Goal: Find specific page/section: Find specific page/section

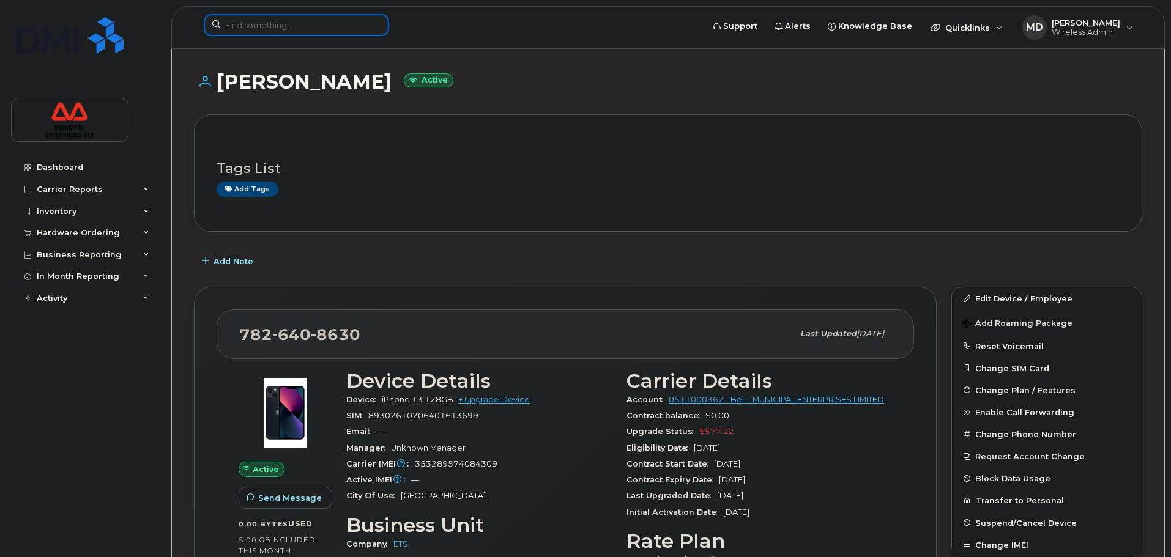
click at [289, 15] on input at bounding box center [296, 25] width 185 height 22
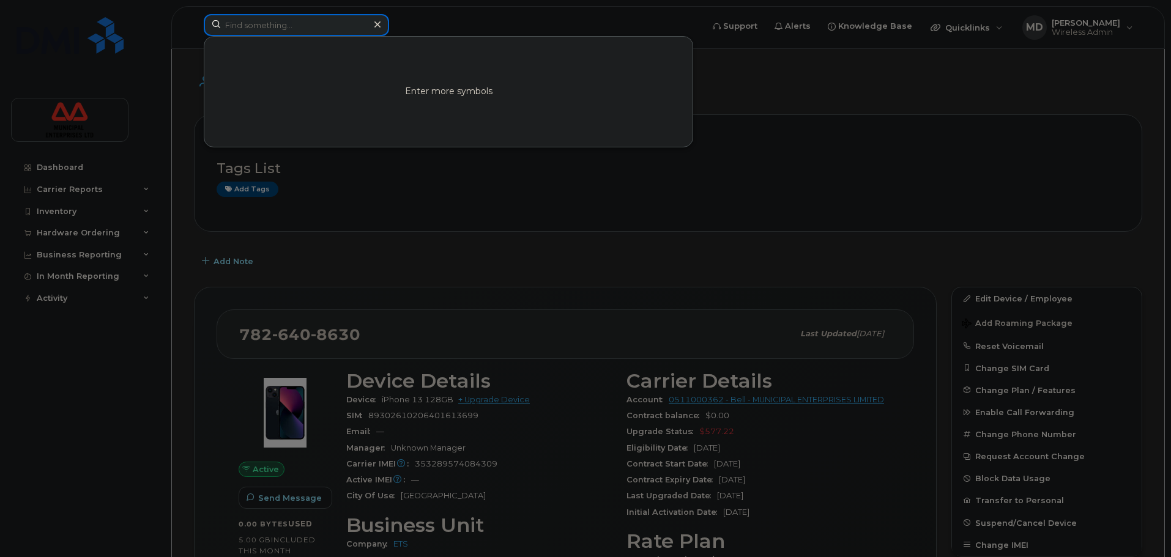
paste input "9029438698"
type input "9029438698"
click at [427, 102] on link "Go to Sign In Page" at bounding box center [448, 102] width 94 height 22
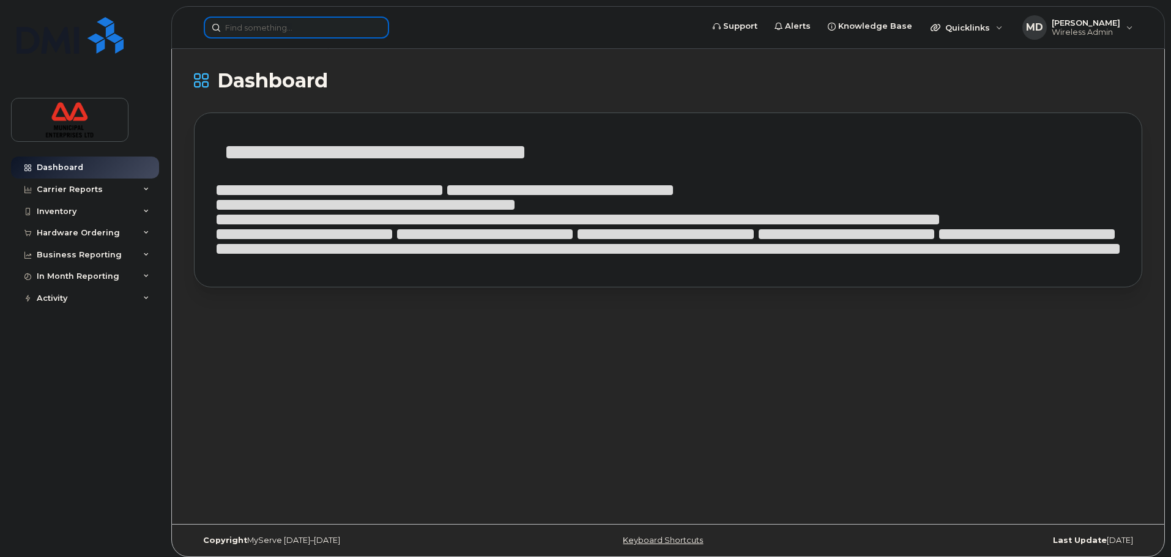
click at [268, 23] on input at bounding box center [296, 28] width 185 height 22
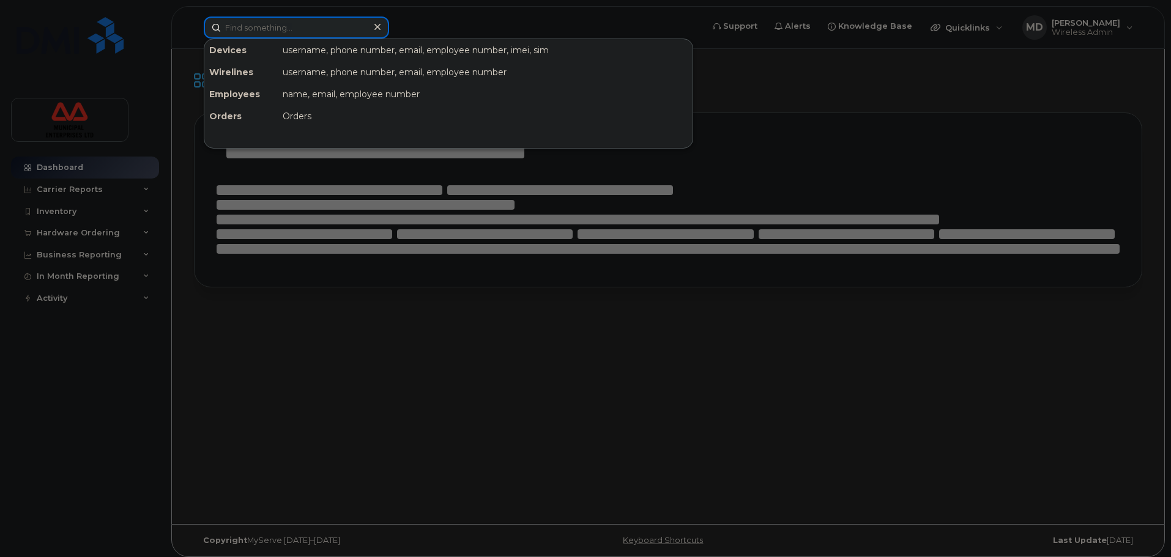
paste input "9029438698"
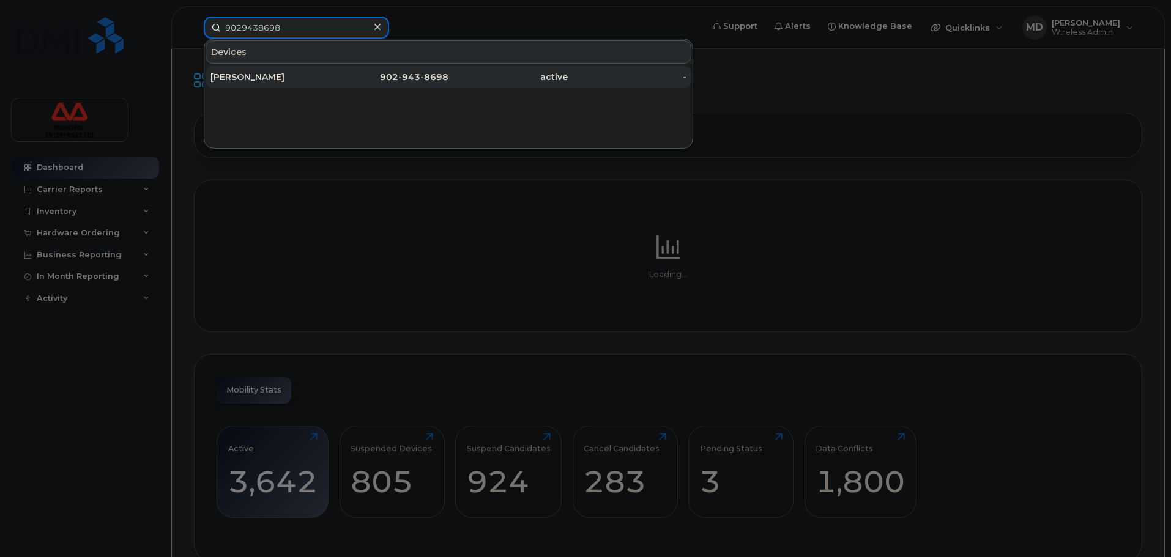
type input "9029438698"
click at [385, 78] on span "902" at bounding box center [389, 77] width 18 height 11
